Goal: Information Seeking & Learning: Learn about a topic

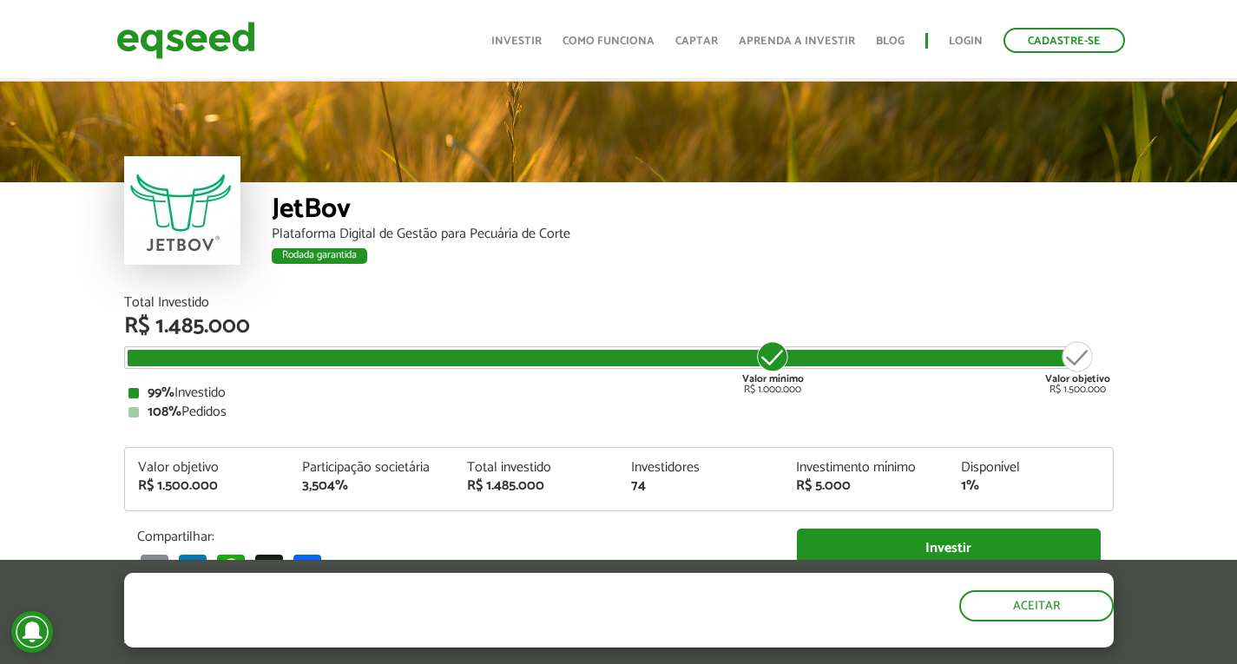
scroll to position [2017, 0]
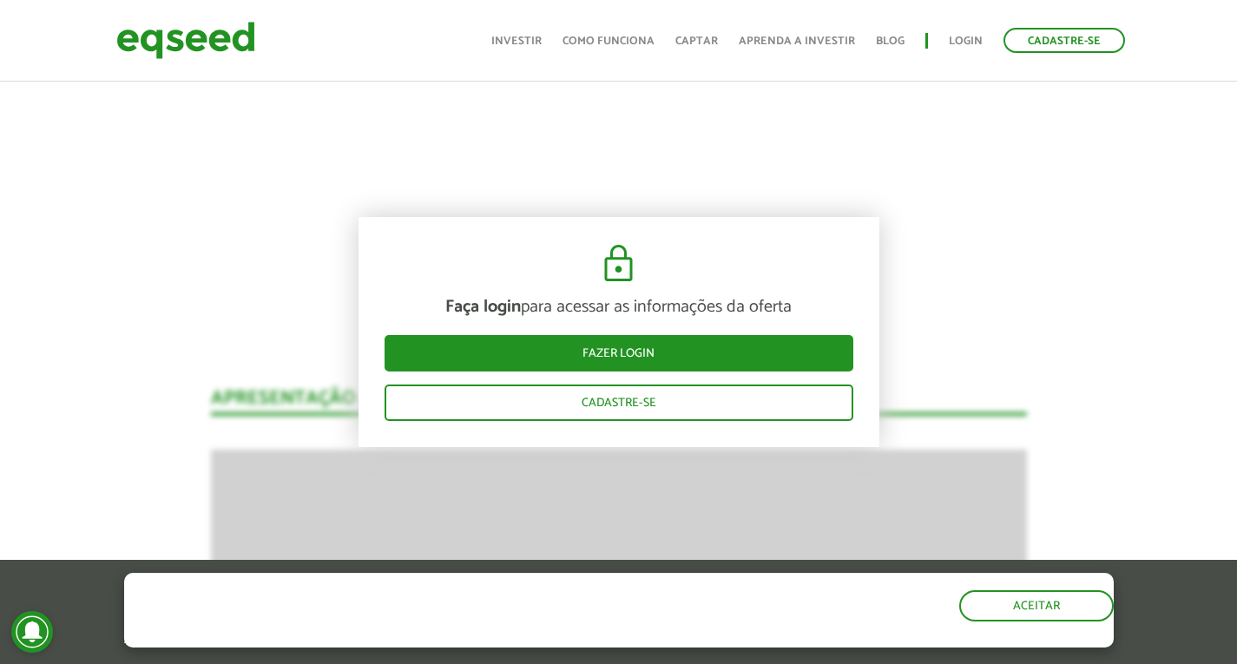
click at [1066, 610] on button "Aceitar" at bounding box center [1037, 604] width 151 height 28
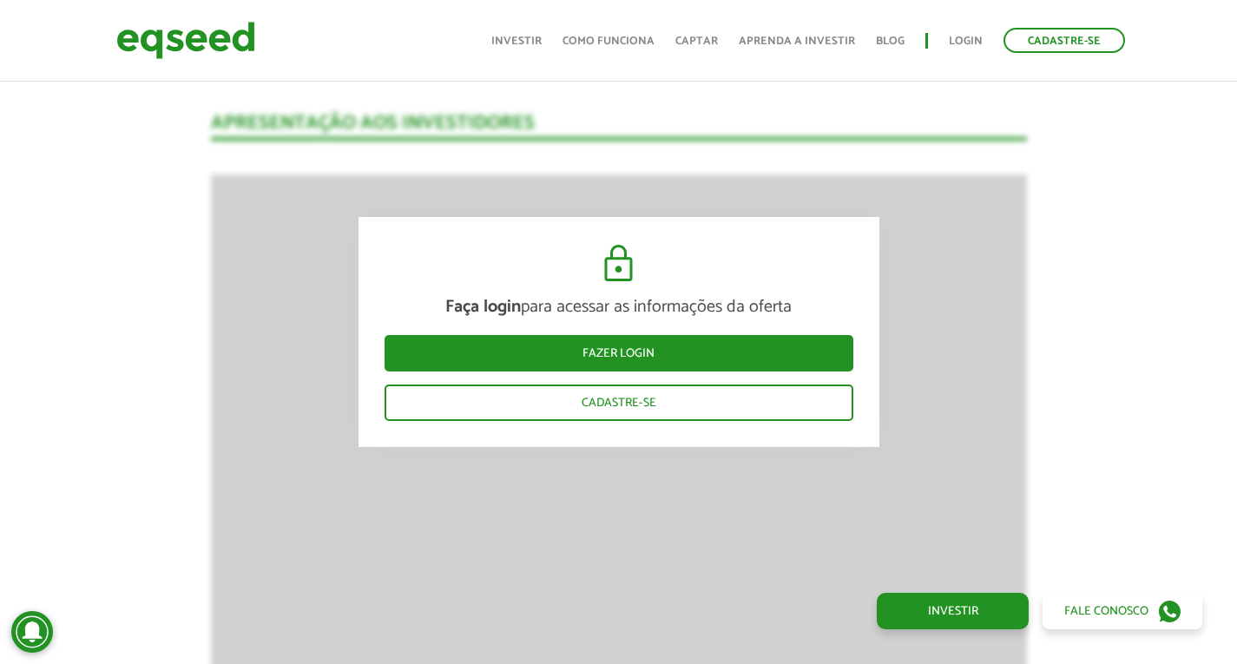
scroll to position [2244, 0]
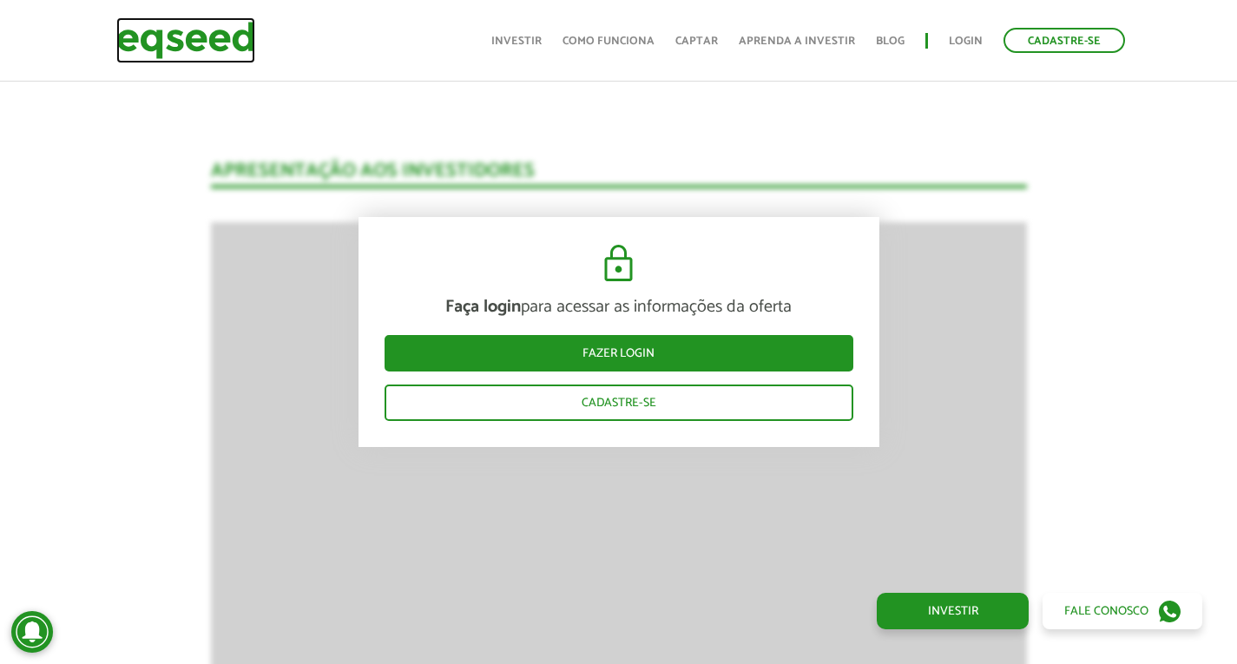
click at [187, 26] on img at bounding box center [185, 40] width 139 height 46
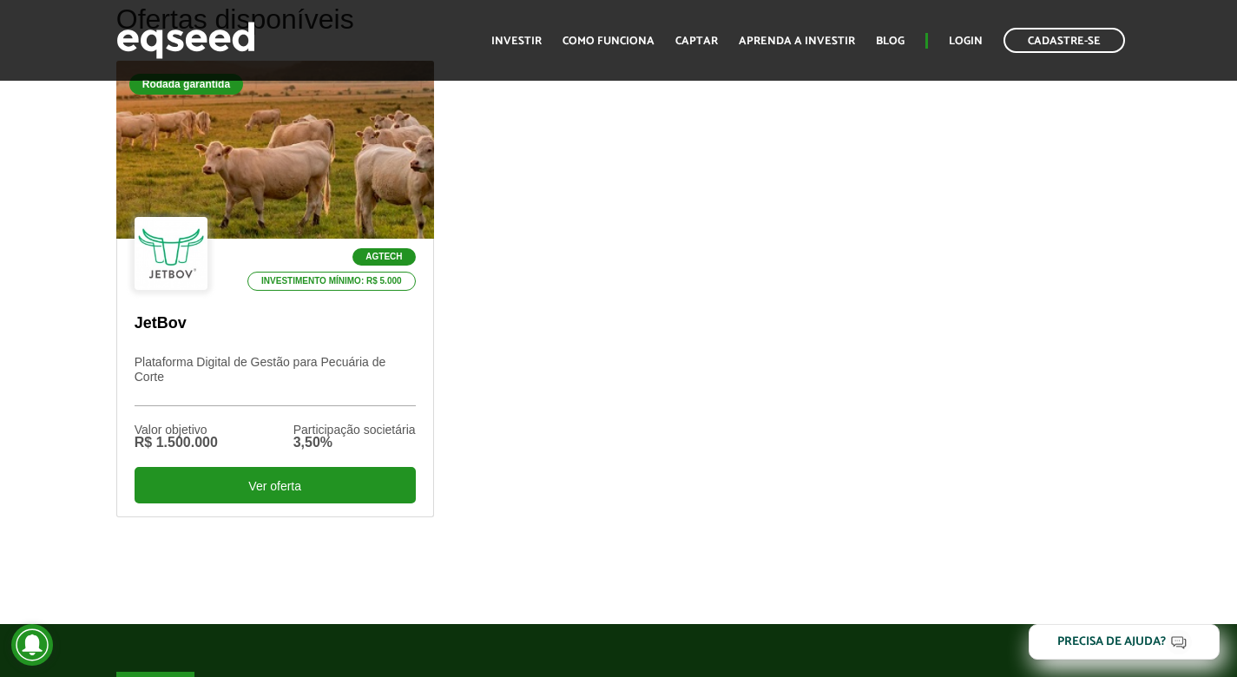
scroll to position [465, 0]
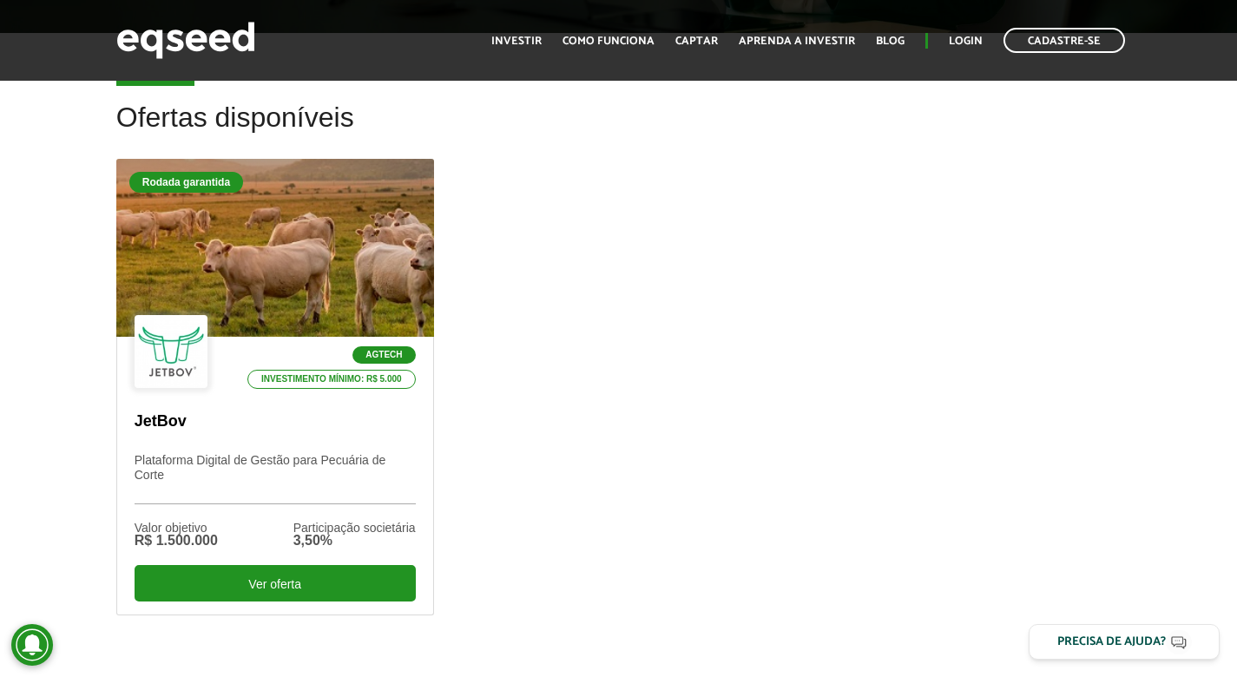
click at [544, 228] on div "Rodada garantida Agtech Investimento mínimo: R$ 5.000 JetBov Plataforma Digital…" at bounding box center [618, 414] width 1031 height 511
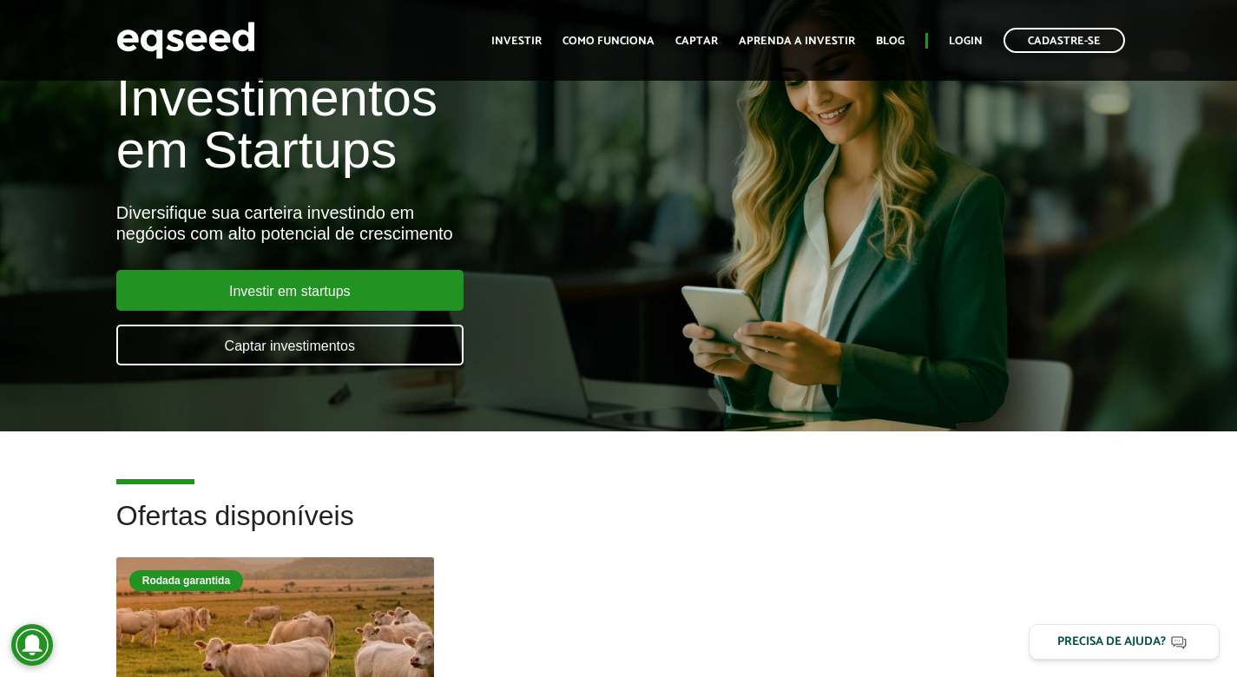
scroll to position [0, 0]
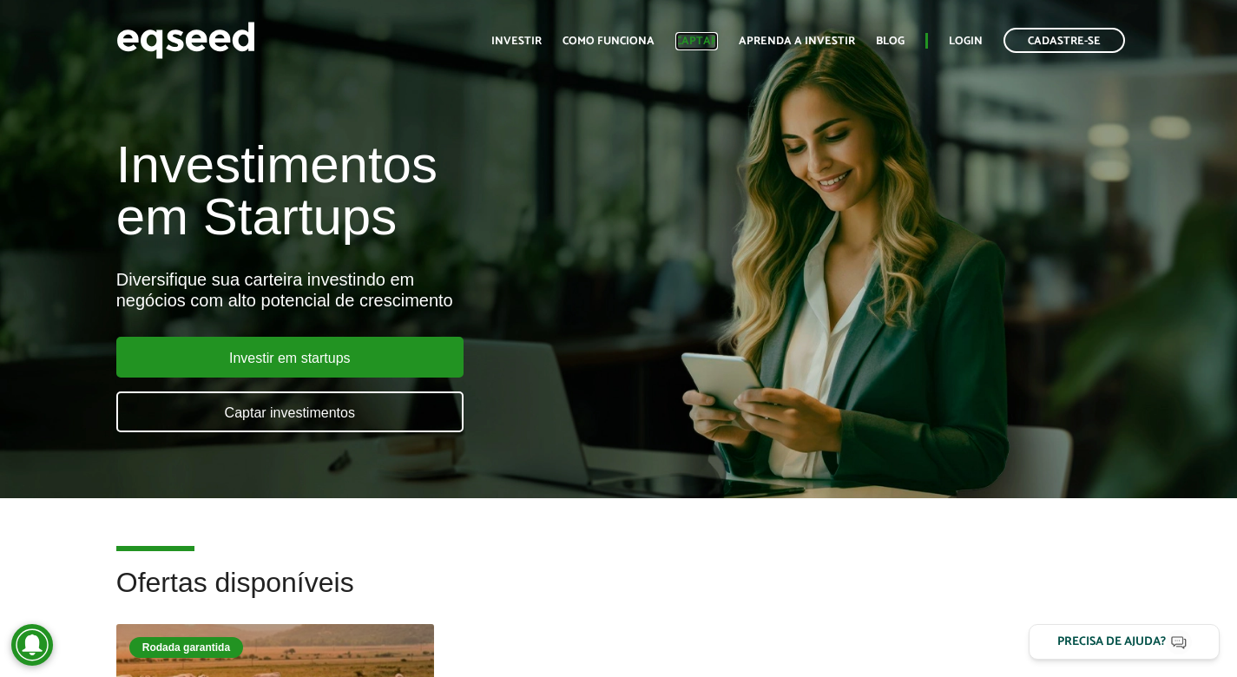
click at [706, 40] on link "Captar" at bounding box center [696, 41] width 43 height 11
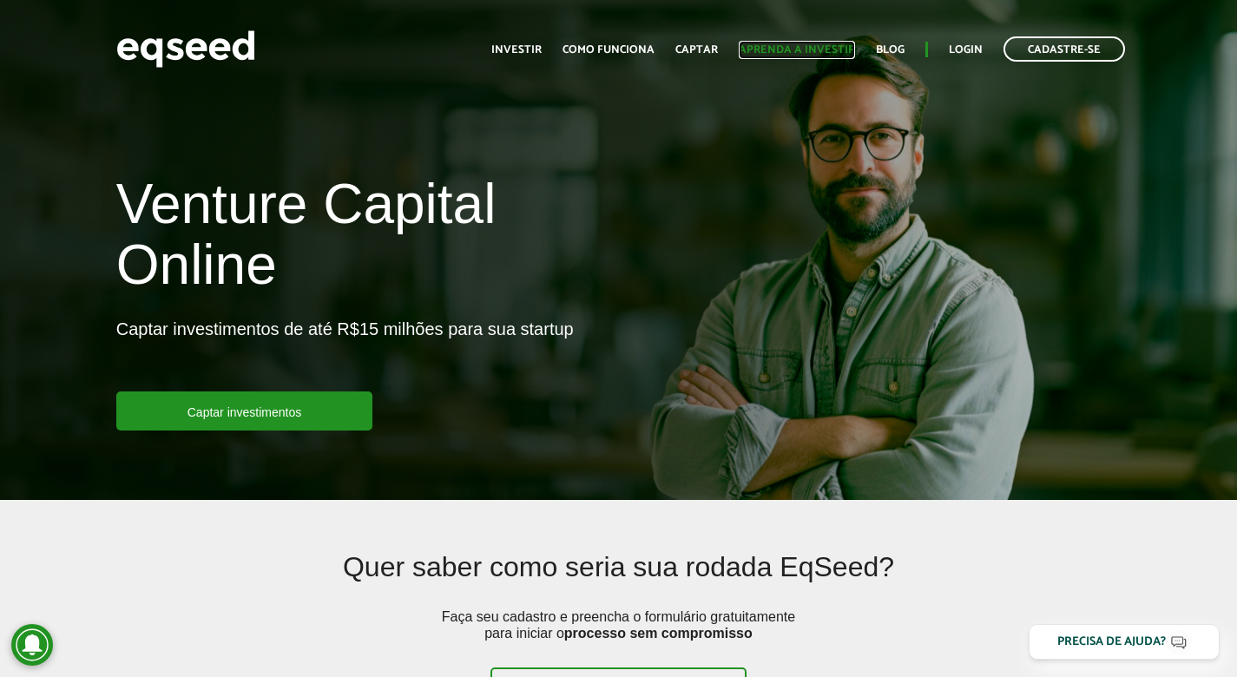
click at [811, 49] on link "Aprenda a investir" at bounding box center [796, 49] width 116 height 11
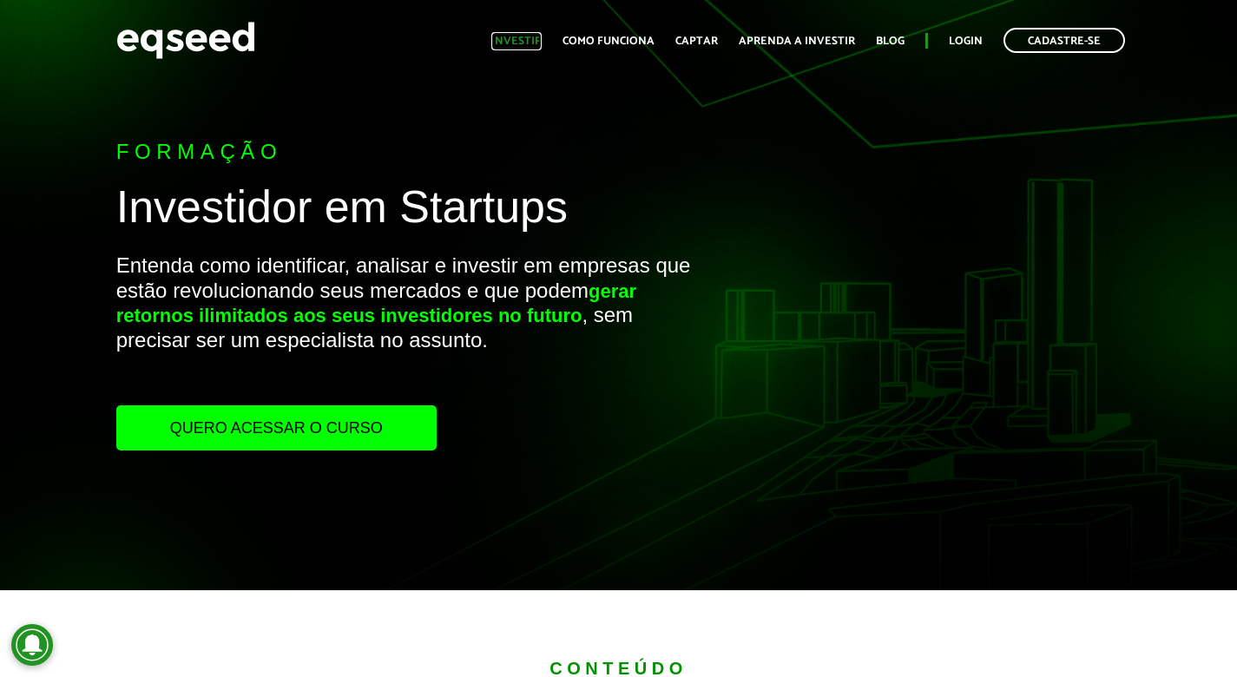
click at [532, 44] on link "Investir" at bounding box center [516, 41] width 50 height 11
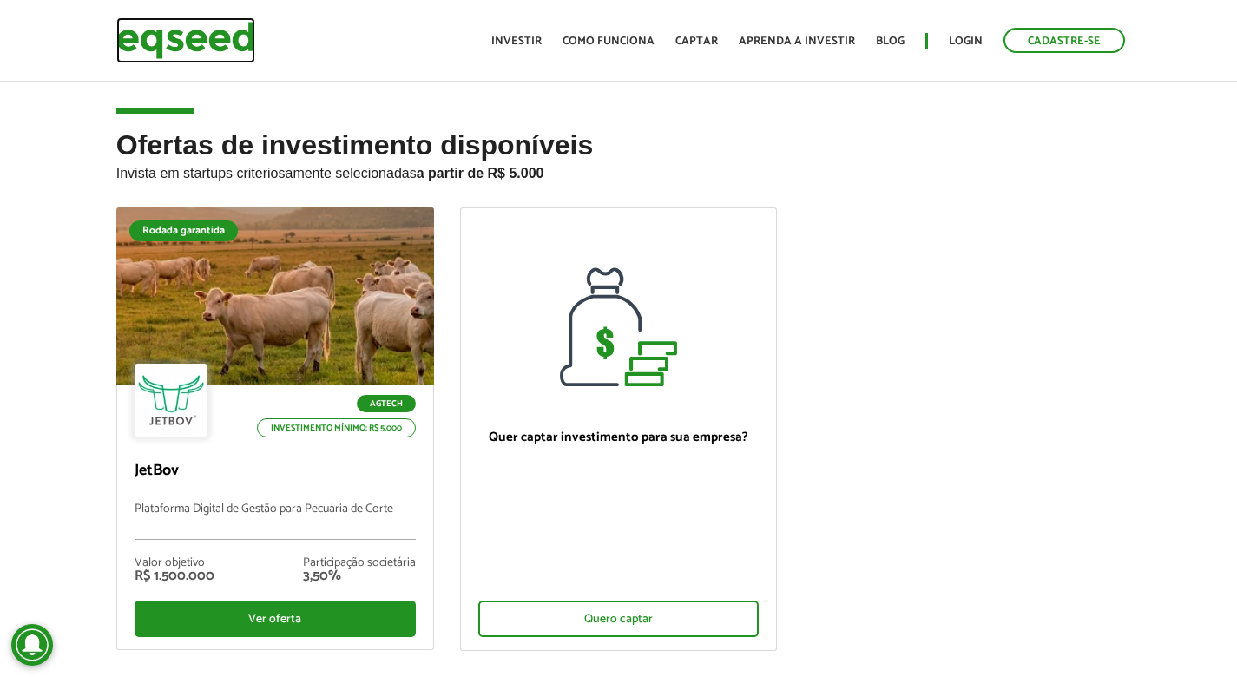
click at [217, 23] on img at bounding box center [185, 40] width 139 height 46
